Goal: Task Accomplishment & Management: Use online tool/utility

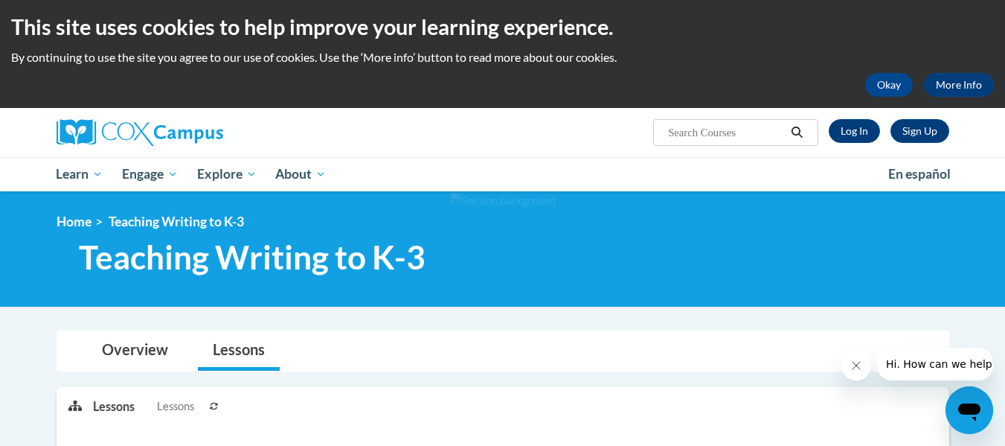
scroll to position [1, 0]
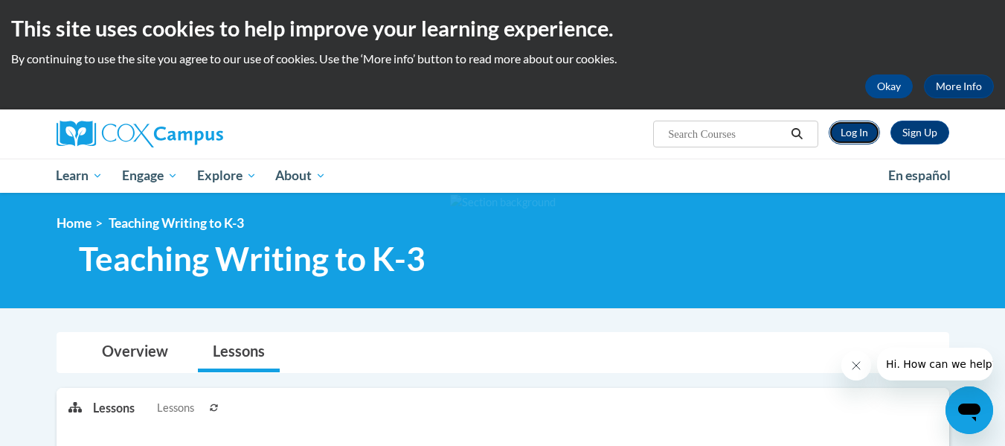
click at [854, 132] on link "Log In" at bounding box center [854, 133] width 51 height 24
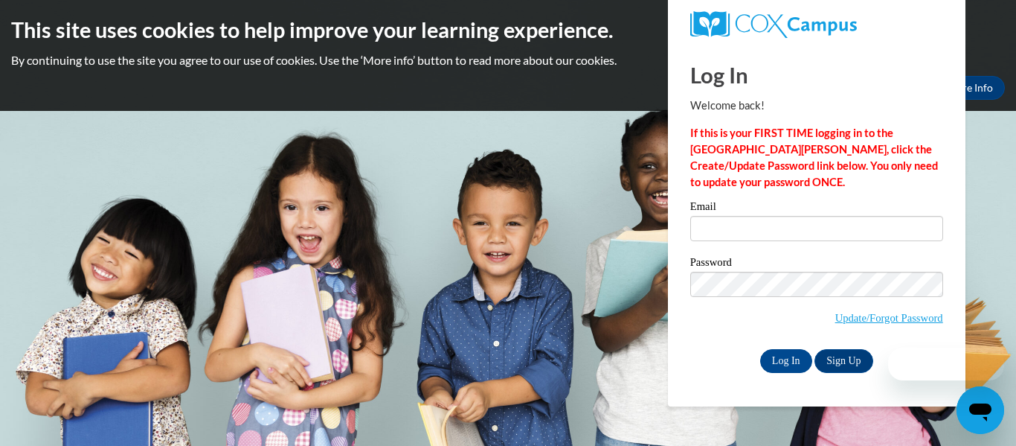
click at [742, 269] on label "Password" at bounding box center [816, 264] width 253 height 15
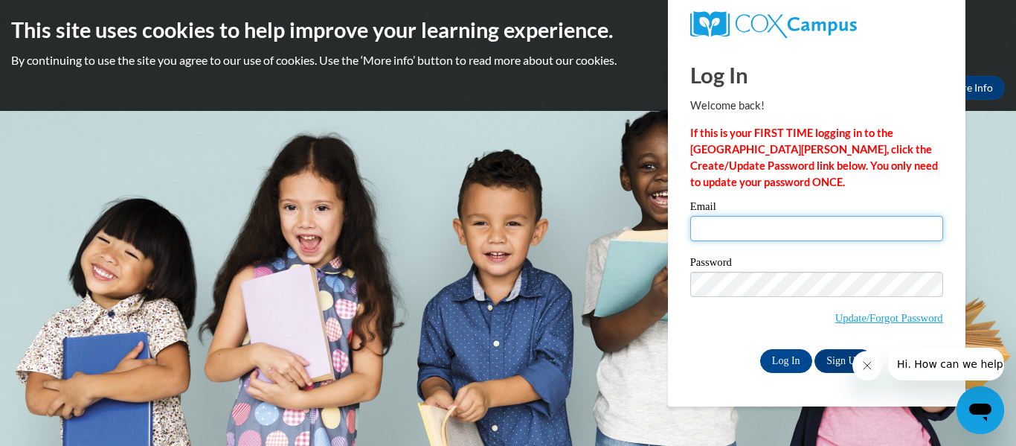
type input "langley.brandon.l@muscogee.k12.ga.us"
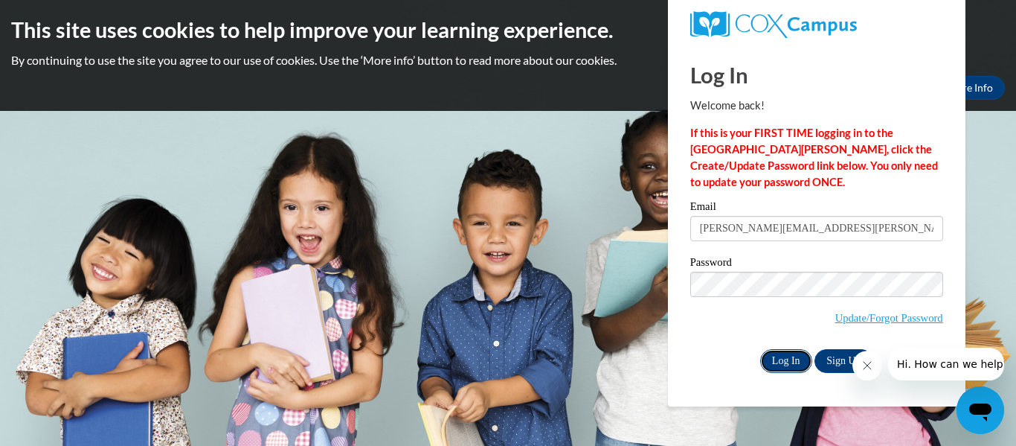
click at [775, 352] on input "Log In" at bounding box center [786, 361] width 52 height 24
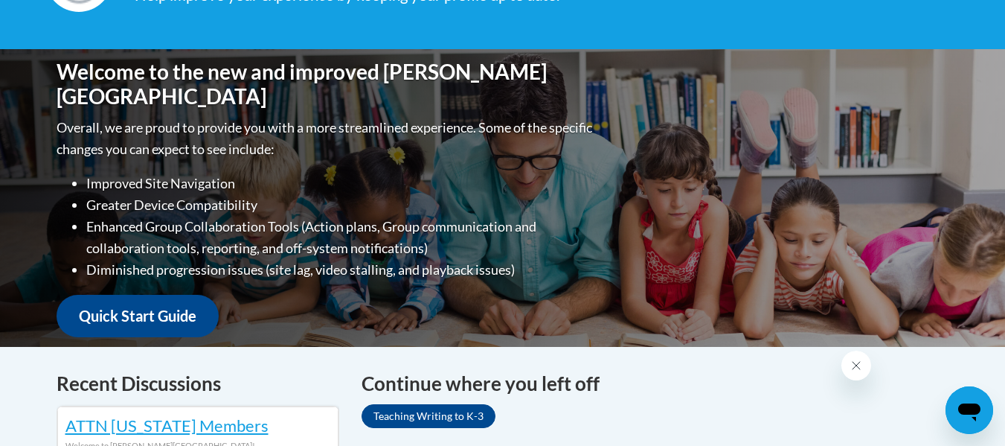
scroll to position [516, 0]
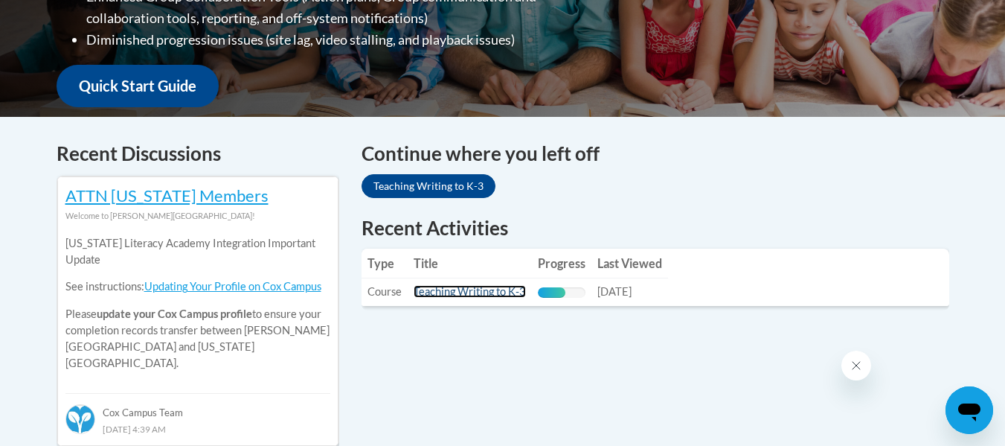
click at [466, 290] on link "Teaching Writing to K-3" at bounding box center [470, 291] width 112 height 13
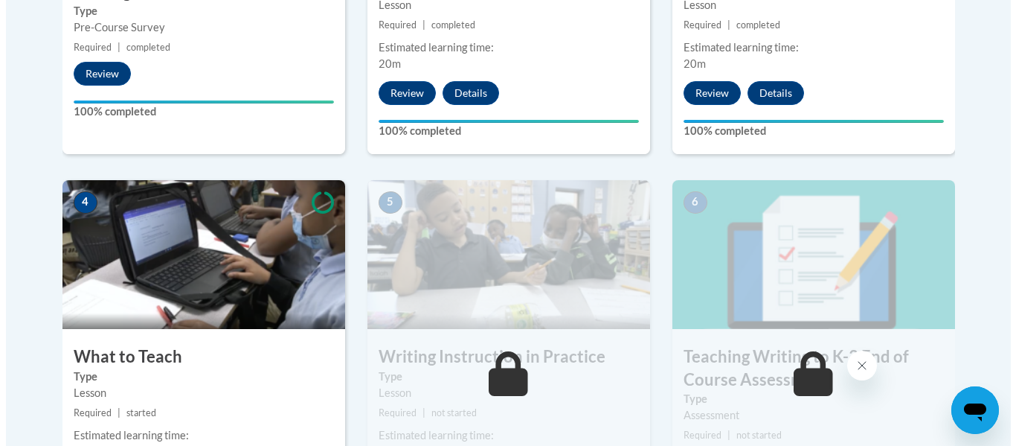
scroll to position [943, 0]
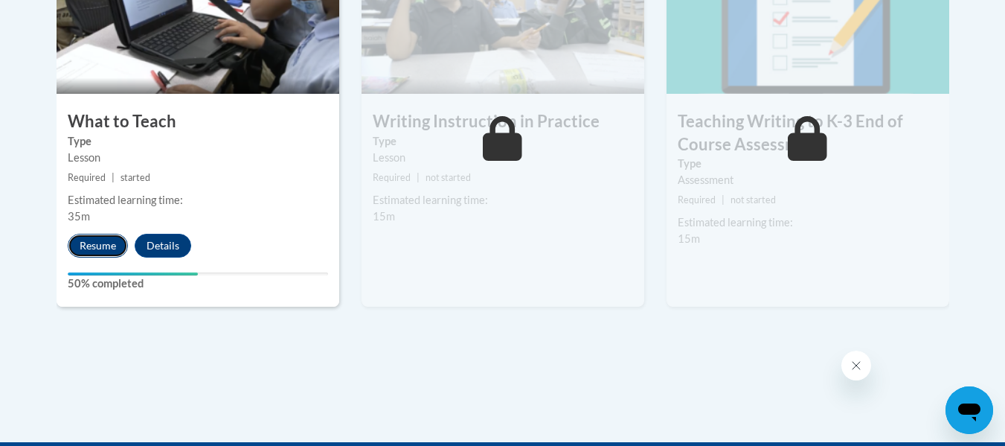
click at [106, 251] on button "Resume" at bounding box center [98, 246] width 60 height 24
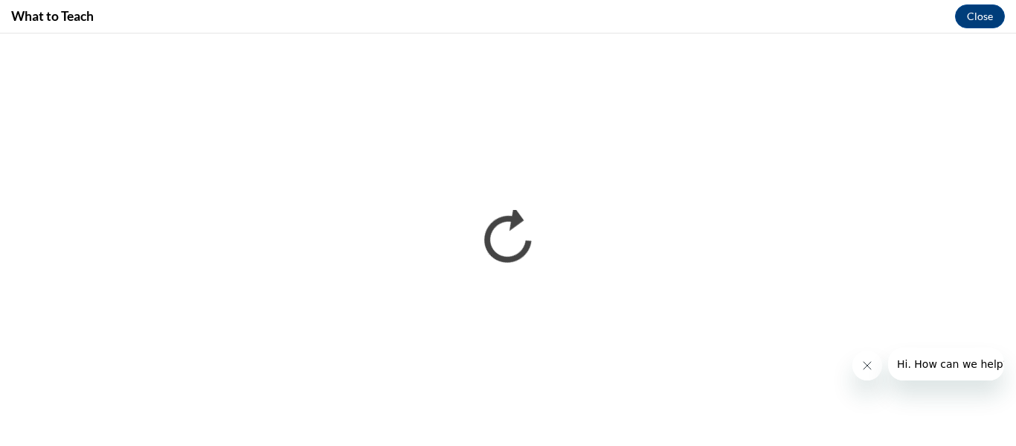
scroll to position [0, 0]
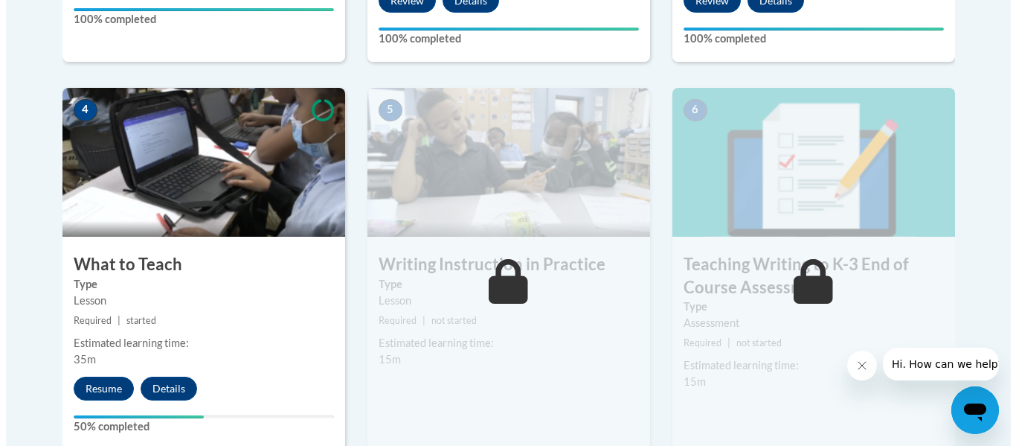
scroll to position [856, 0]
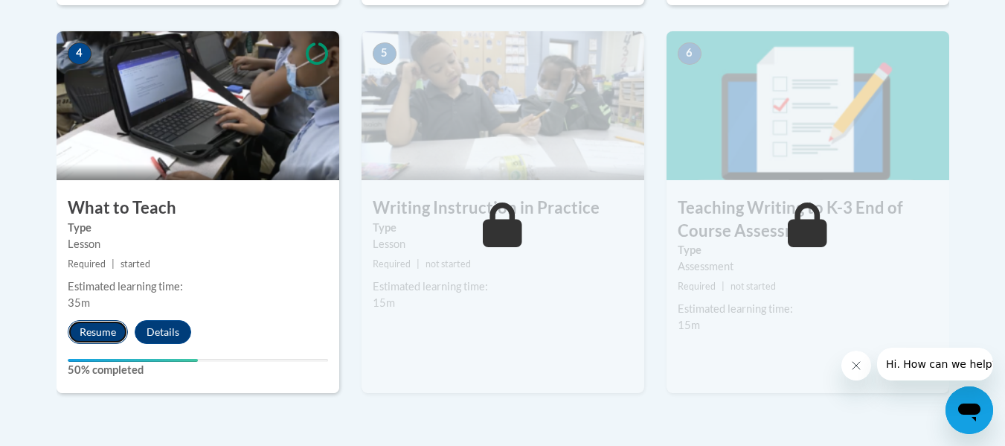
click at [103, 330] on button "Resume" at bounding box center [98, 332] width 60 height 24
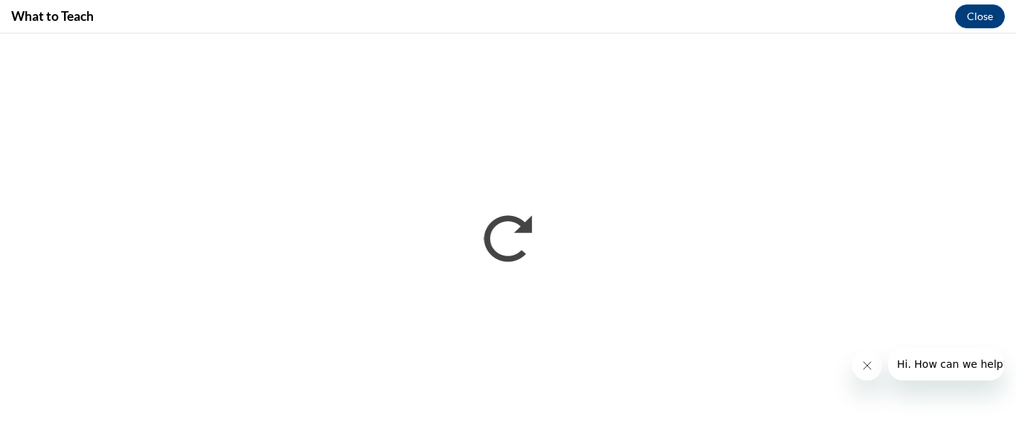
scroll to position [0, 0]
